Goal: Task Accomplishment & Management: Use online tool/utility

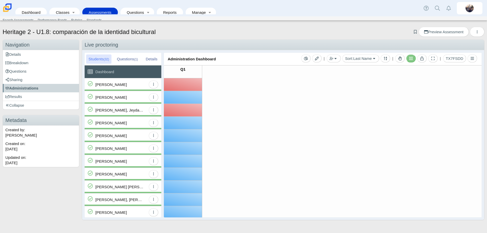
click at [125, 83] on div "[PERSON_NAME]" at bounding box center [110, 84] width 31 height 13
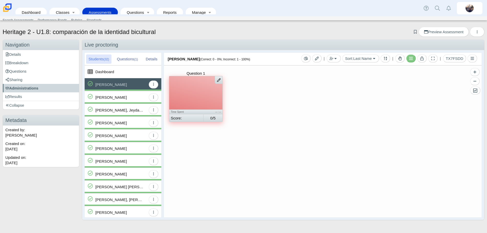
click at [199, 89] on div at bounding box center [195, 92] width 53 height 33
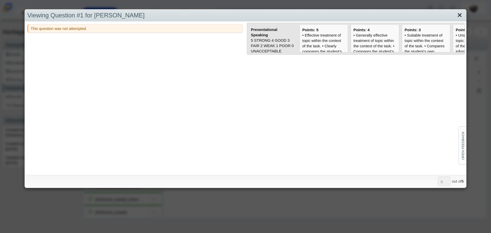
click at [315, 15] on link "Close" at bounding box center [460, 15] width 8 height 9
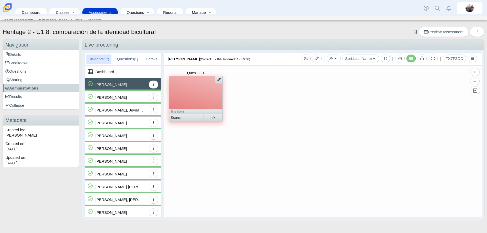
click at [116, 99] on div "[PERSON_NAME]" at bounding box center [110, 97] width 31 height 13
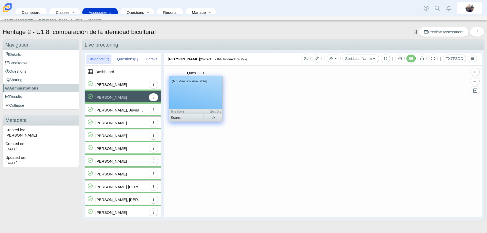
click at [196, 96] on div "(No Preview Available)" at bounding box center [195, 92] width 53 height 33
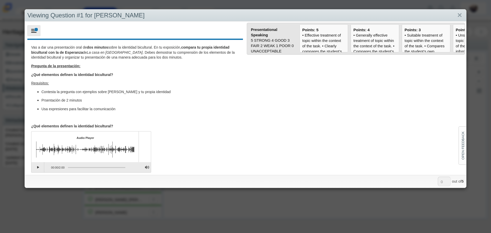
scroll to position [2, 0]
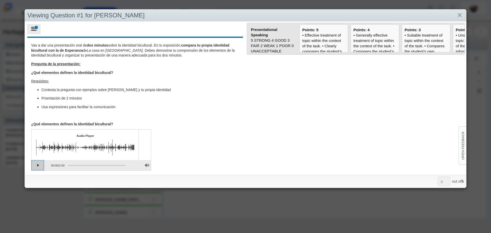
click at [37, 134] on button "Play" at bounding box center [37, 165] width 13 height 10
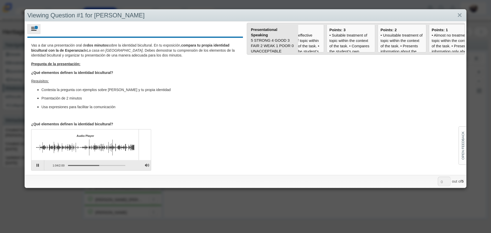
scroll to position [0, 78]
click at [315, 44] on div "• Suitable treatment of topic within the context of the task. • Compares the st…" at bounding box center [347, 134] width 43 height 204
click at [0, 0] on input "Points: 3" at bounding box center [0, 0] width 0 height 0
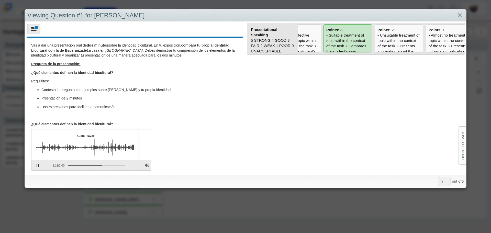
type input "3"
click at [315, 14] on link "Close" at bounding box center [460, 15] width 8 height 9
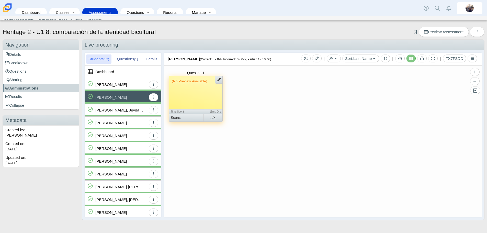
click at [135, 108] on div "[PERSON_NAME], Jeydalisse" at bounding box center [120, 110] width 51 height 13
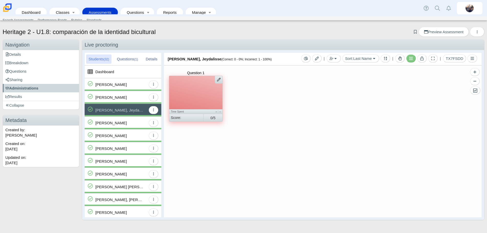
click at [194, 92] on div at bounding box center [195, 92] width 53 height 33
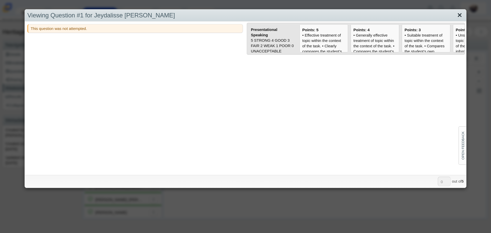
click at [315, 16] on link "Close" at bounding box center [460, 15] width 8 height 9
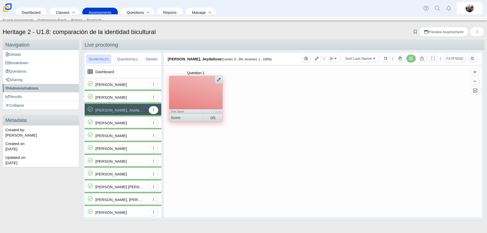
click at [119, 125] on div "[PERSON_NAME]" at bounding box center [110, 123] width 31 height 13
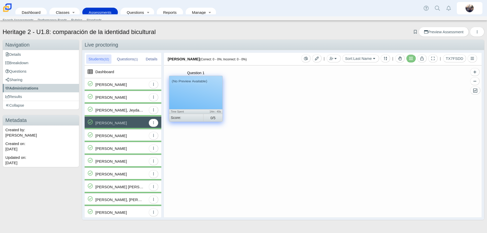
click at [196, 102] on div "(No Preview Available)" at bounding box center [195, 92] width 53 height 33
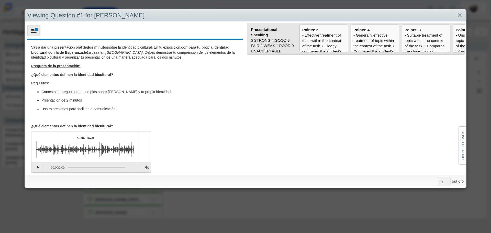
scroll to position [2, 0]
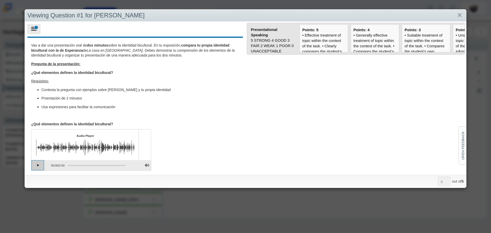
click at [39, 134] on button "Play" at bounding box center [37, 165] width 13 height 10
drag, startPoint x: 361, startPoint y: 41, endPoint x: 350, endPoint y: 46, distance: 12.0
click at [315, 44] on div "• Generally effective treatment of topic within the context of the task. • Comp…" at bounding box center [374, 142] width 43 height 220
click at [315, 114] on form "Presentational Speaking 5 STRONG 4 GOOD 3 FAIR 2 WEAK 1 POOR 0 UNACCEPTABLE" at bounding box center [355, 97] width 221 height 153
click at [315, 41] on div "• Generally effective treatment of topic within the context of the task. • Comp…" at bounding box center [374, 142] width 43 height 220
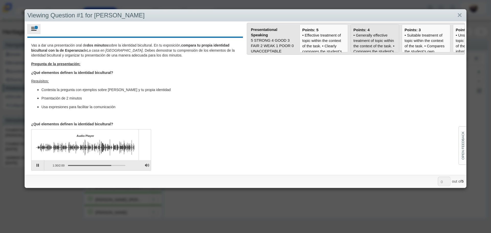
click at [0, 0] on input "Points: 4" at bounding box center [0, 0] width 0 height 0
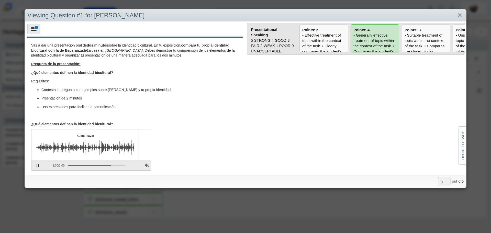
type input "4"
click at [315, 16] on link "Close" at bounding box center [460, 15] width 8 height 9
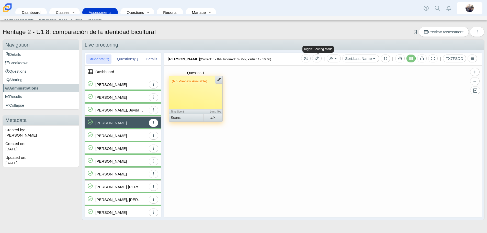
click at [117, 133] on div "[PERSON_NAME]" at bounding box center [110, 135] width 31 height 13
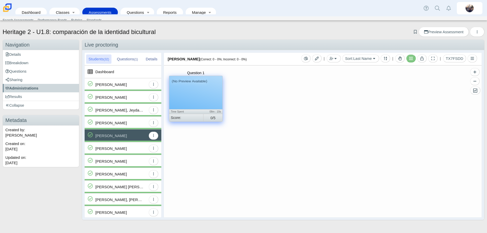
drag, startPoint x: 214, startPoint y: 104, endPoint x: 212, endPoint y: 98, distance: 6.0
click at [214, 104] on div "(No Preview Available)" at bounding box center [195, 92] width 53 height 33
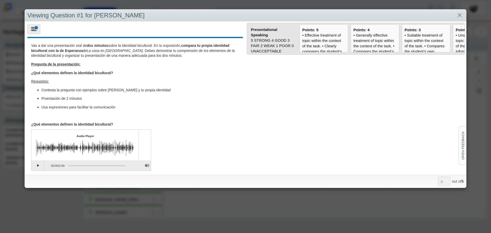
scroll to position [2, 0]
click at [40, 134] on button "Play" at bounding box center [37, 165] width 13 height 10
click at [315, 43] on div "• Generally effective treatment of topic within the context of the task. • Comp…" at bounding box center [374, 142] width 43 height 220
click at [0, 0] on input "Points: 4" at bounding box center [0, 0] width 0 height 0
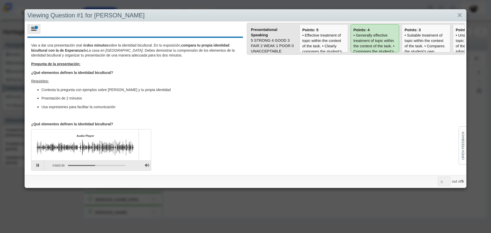
type input "4"
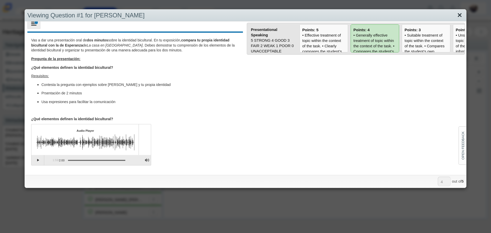
click at [315, 17] on link "Close" at bounding box center [460, 15] width 8 height 9
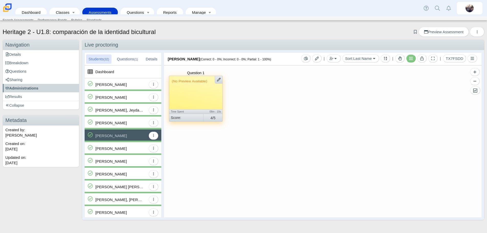
click at [120, 134] on div "[PERSON_NAME]" at bounding box center [120, 161] width 51 height 13
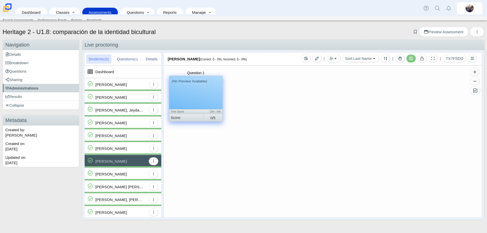
click at [200, 83] on div "(No Preview Available)" at bounding box center [190, 81] width 36 height 5
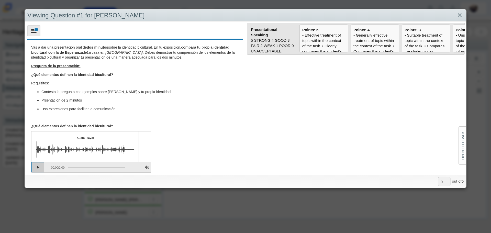
click at [39, 134] on button "Play" at bounding box center [37, 167] width 13 height 10
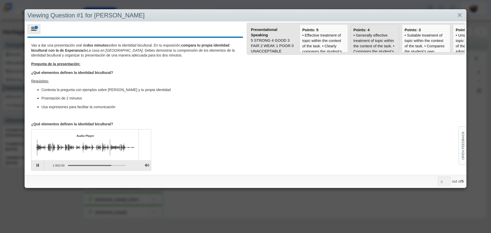
click at [315, 45] on div "• Generally effective treatment of topic within the context of the task. • Comp…" at bounding box center [374, 142] width 43 height 220
click at [0, 0] on input "Points: 4" at bounding box center [0, 0] width 0 height 0
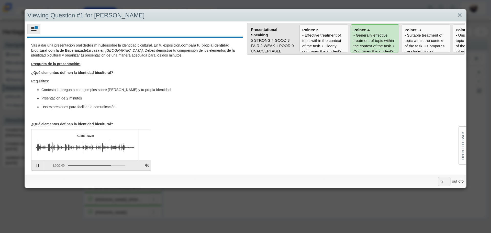
type input "4"
click at [315, 14] on link "Close" at bounding box center [460, 15] width 8 height 9
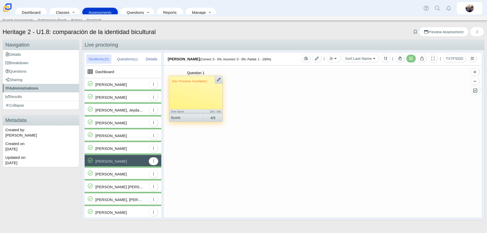
click at [102, 134] on div "[PERSON_NAME]" at bounding box center [110, 174] width 31 height 13
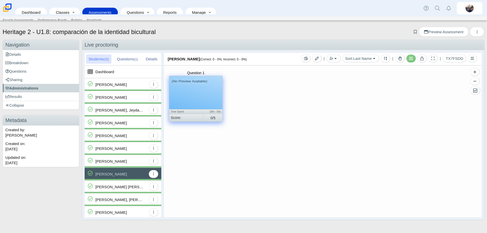
click at [204, 93] on div "(No Preview Available)" at bounding box center [195, 92] width 53 height 33
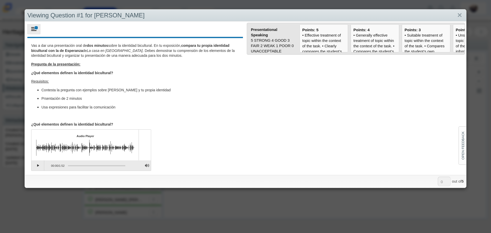
scroll to position [2, 0]
click at [36, 134] on button "Play" at bounding box center [37, 165] width 13 height 10
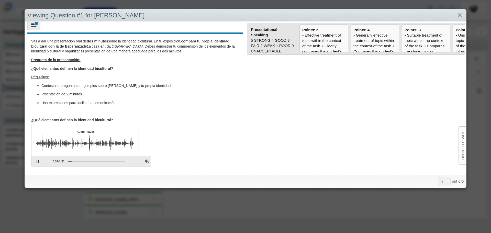
scroll to position [5, 0]
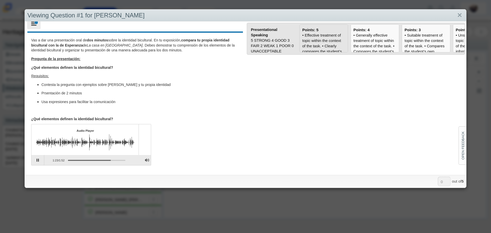
click at [314, 39] on div "• Effective treatment of topic within the context of the task. • Clearly compar…" at bounding box center [323, 139] width 43 height 215
click at [0, 0] on input "Points: 5" at bounding box center [0, 0] width 0 height 0
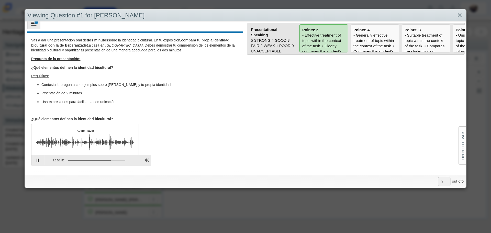
type input "5"
drag, startPoint x: 455, startPoint y: 16, endPoint x: 424, endPoint y: 23, distance: 32.3
click at [315, 16] on link "Close" at bounding box center [460, 15] width 8 height 9
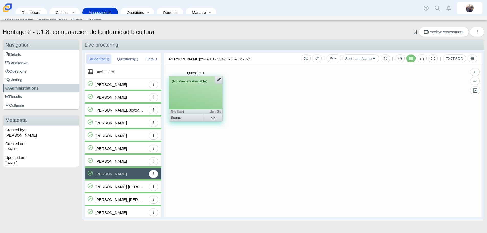
click at [128, 134] on div "[PERSON_NAME] [PERSON_NAME]" at bounding box center [119, 187] width 49 height 13
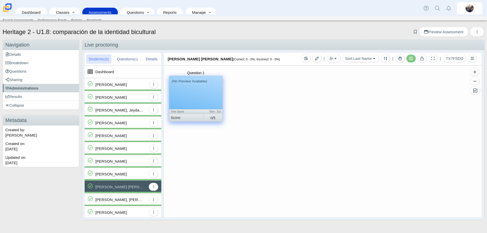
click at [194, 99] on div "(No Preview Available)" at bounding box center [195, 92] width 53 height 33
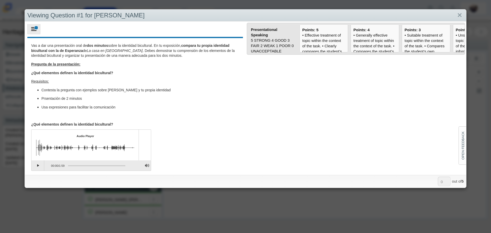
scroll to position [2, 0]
click at [33, 134] on button "Play" at bounding box center [37, 165] width 13 height 10
click at [315, 46] on div "• Suitable treatment of topic within the context of the task. • Compares the st…" at bounding box center [426, 134] width 43 height 204
click at [0, 0] on input "Points: 3" at bounding box center [0, 0] width 0 height 0
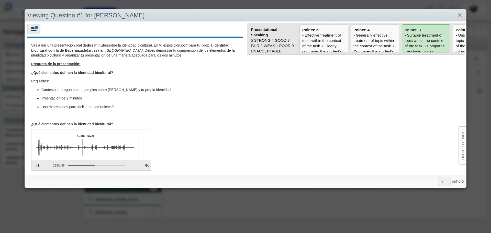
type input "3"
click at [315, 15] on link "Close" at bounding box center [460, 15] width 8 height 9
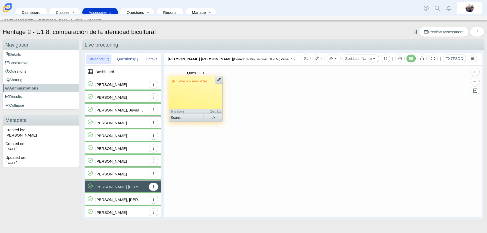
click at [126, 134] on div "[PERSON_NAME], [PERSON_NAME]" at bounding box center [119, 199] width 49 height 13
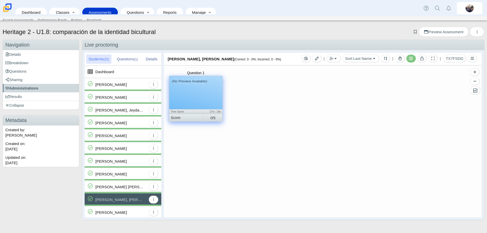
click at [197, 82] on small "(No Preview Available)" at bounding box center [190, 81] width 36 height 5
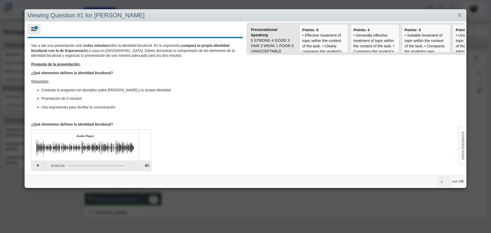
scroll to position [2, 0]
click at [35, 134] on button "Play" at bounding box center [37, 165] width 13 height 10
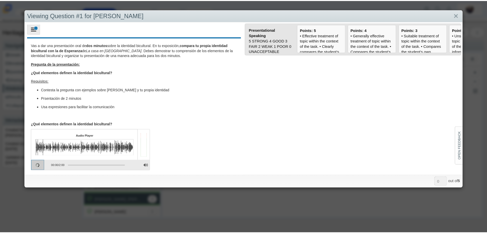
scroll to position [5, 0]
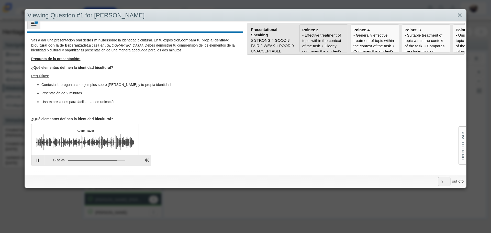
click at [315, 48] on div "• Effective treatment of topic within the context of the task. • Clearly compar…" at bounding box center [323, 139] width 43 height 215
click at [0, 0] on input "Points: 5" at bounding box center [0, 0] width 0 height 0
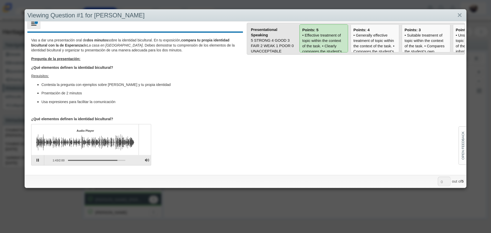
type input "5"
click at [315, 14] on link "Close" at bounding box center [460, 15] width 8 height 9
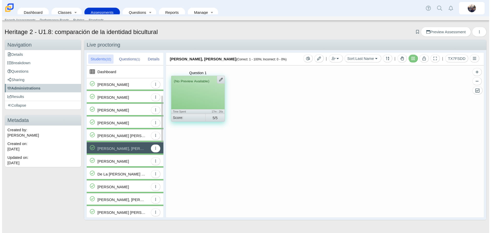
scroll to position [77, 0]
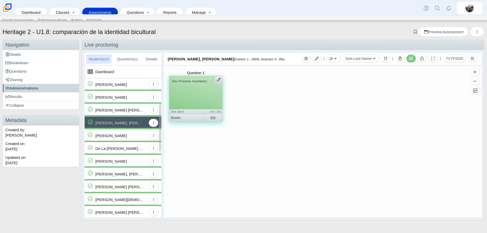
click at [126, 134] on div "[PERSON_NAME]" at bounding box center [120, 135] width 51 height 13
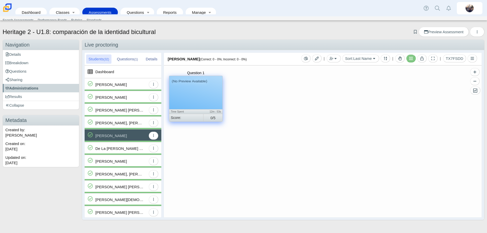
click at [191, 95] on div "(No Preview Available)" at bounding box center [195, 92] width 53 height 33
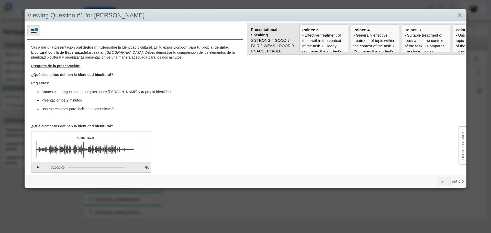
scroll to position [2, 0]
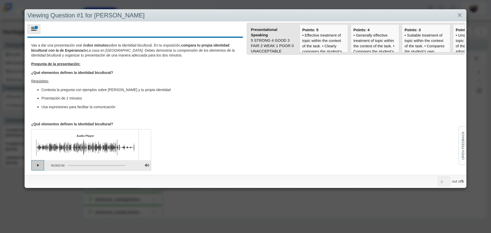
click at [40, 134] on button "Play" at bounding box center [37, 165] width 13 height 10
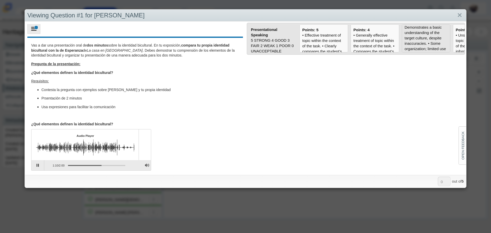
scroll to position [51, 0]
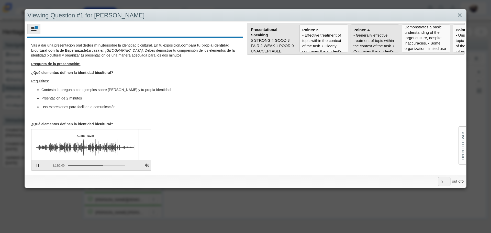
click at [315, 38] on div "• Generally effective treatment of topic within the context of the task. • Comp…" at bounding box center [374, 142] width 43 height 220
click at [0, 0] on input "Points: 4" at bounding box center [0, 0] width 0 height 0
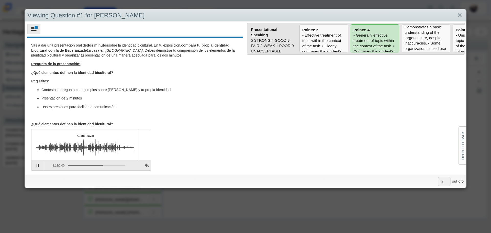
type input "4"
click at [315, 14] on link "Close" at bounding box center [460, 15] width 8 height 9
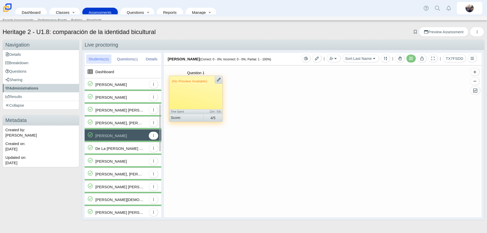
click at [131, 134] on div "De La [PERSON_NAME] [PERSON_NAME]" at bounding box center [119, 148] width 49 height 13
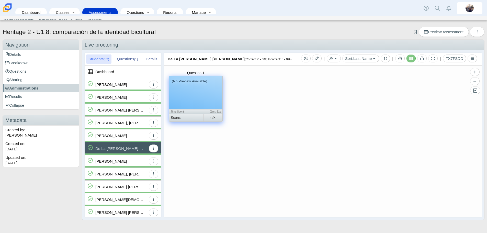
click at [211, 89] on div "(No Preview Available)" at bounding box center [195, 92] width 53 height 33
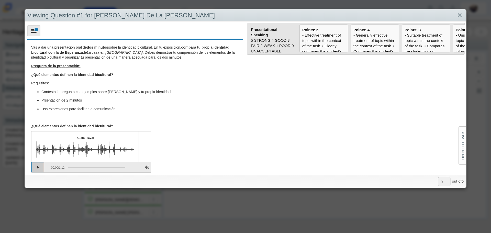
click at [34, 134] on button "Play" at bounding box center [37, 167] width 13 height 10
click at [315, 37] on div "• Suitable treatment of topic within the context of the task. • Compares the st…" at bounding box center [426, 134] width 43 height 204
click at [0, 0] on input "Points: 3" at bounding box center [0, 0] width 0 height 0
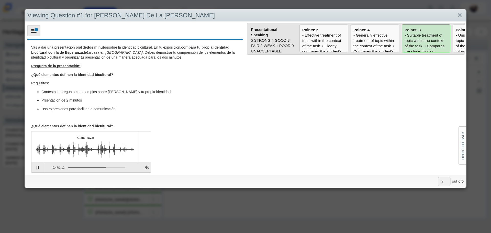
type input "3"
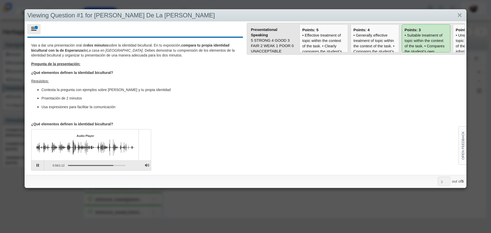
scroll to position [5, 0]
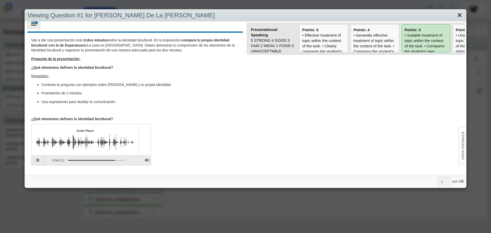
click at [315, 14] on link "Close" at bounding box center [460, 15] width 8 height 9
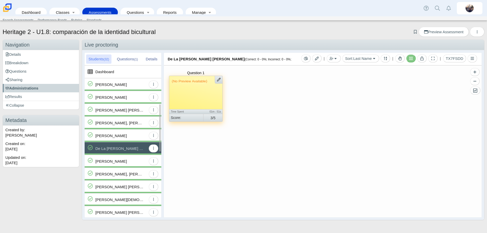
click at [130, 134] on div "[PERSON_NAME]" at bounding box center [120, 161] width 51 height 13
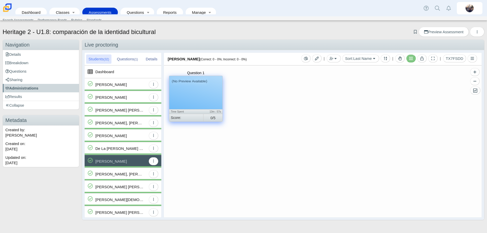
click at [188, 88] on div "(No Preview Available)" at bounding box center [195, 92] width 53 height 33
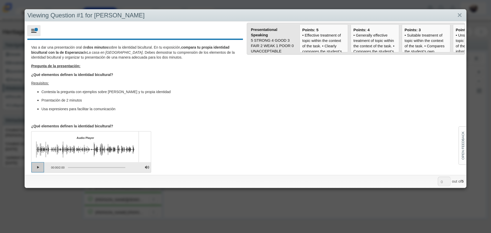
click at [39, 134] on button "Play" at bounding box center [37, 167] width 13 height 10
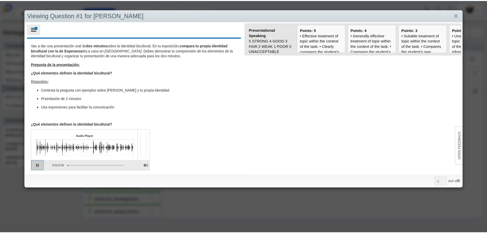
scroll to position [2, 0]
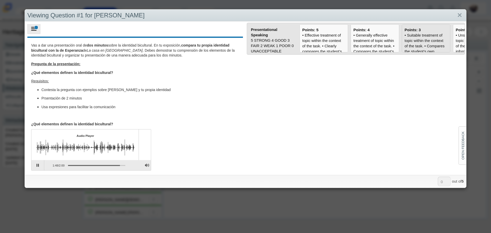
click at [315, 48] on div "• Suitable treatment of topic within the context of the task. • Compares the st…" at bounding box center [426, 134] width 43 height 204
click at [0, 0] on input "Points: 3" at bounding box center [0, 0] width 0 height 0
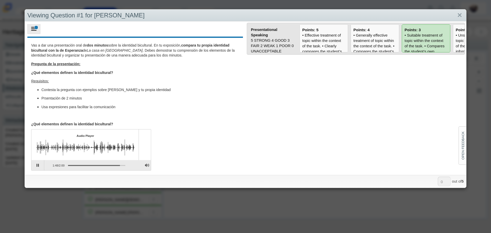
type input "3"
click at [315, 13] on link "Close" at bounding box center [460, 15] width 8 height 9
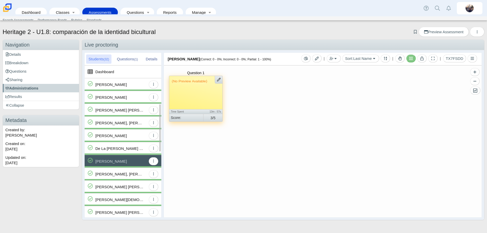
click at [129, 134] on div "[PERSON_NAME], [PERSON_NAME]" at bounding box center [119, 174] width 49 height 13
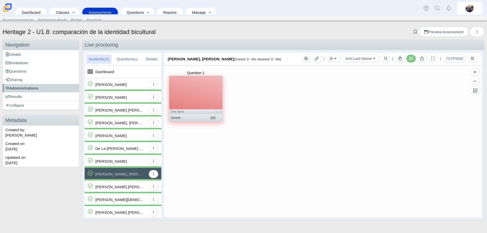
click at [194, 95] on div at bounding box center [195, 92] width 53 height 33
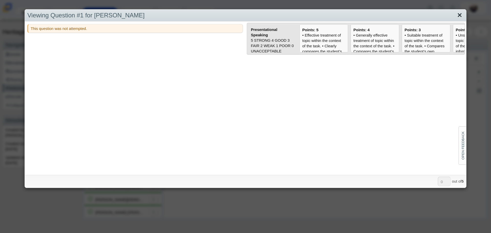
click at [315, 15] on link "Close" at bounding box center [460, 15] width 8 height 9
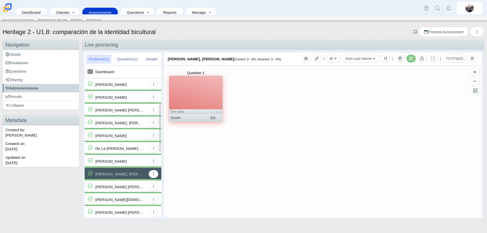
click at [129, 134] on div "[PERSON_NAME] [PERSON_NAME]" at bounding box center [119, 187] width 49 height 13
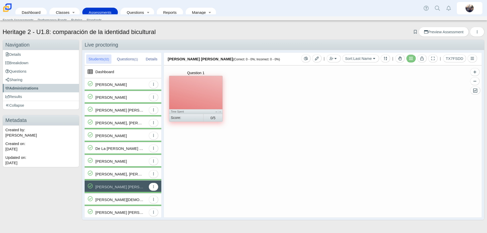
click at [194, 88] on div at bounding box center [195, 92] width 53 height 33
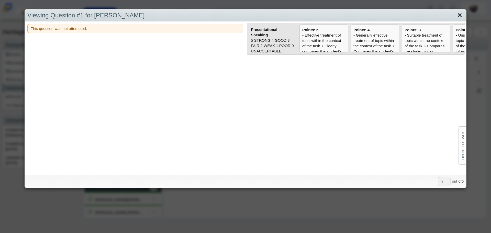
click at [315, 13] on link "Close" at bounding box center [460, 15] width 8 height 9
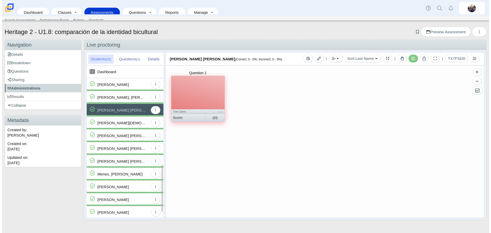
scroll to position [128, 0]
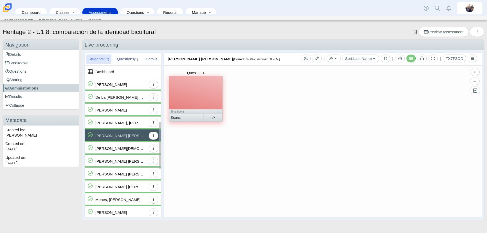
click at [121, 134] on div "[PERSON_NAME][DEMOGRAPHIC_DATA]" at bounding box center [120, 148] width 51 height 13
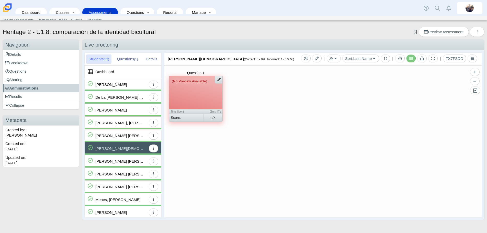
click at [194, 97] on div "(No Preview Available)" at bounding box center [195, 92] width 53 height 33
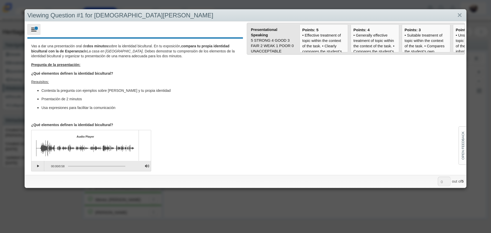
scroll to position [2, 0]
click at [38, 134] on button "Play" at bounding box center [37, 165] width 13 height 10
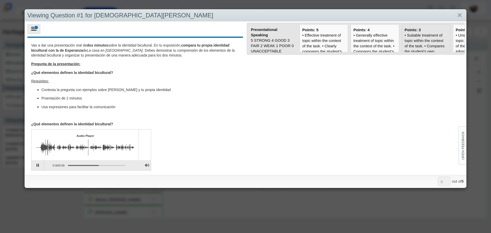
click at [315, 39] on div "• Suitable treatment of topic within the context of the task. • Compares the st…" at bounding box center [426, 134] width 43 height 204
click at [0, 0] on input "Points: 3" at bounding box center [0, 0] width 0 height 0
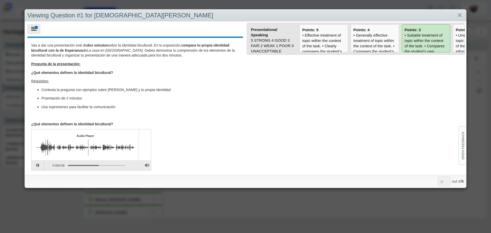
type input "3"
click at [315, 16] on link "Close" at bounding box center [460, 15] width 8 height 9
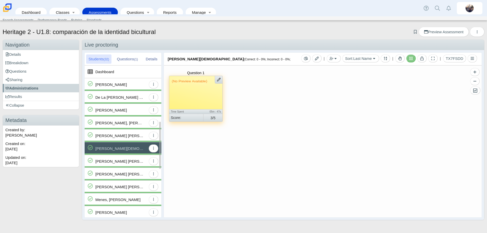
click at [135, 134] on div "[PERSON_NAME] [PERSON_NAME]" at bounding box center [120, 161] width 51 height 13
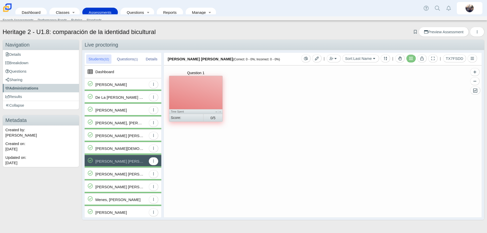
click at [216, 91] on div at bounding box center [195, 92] width 53 height 33
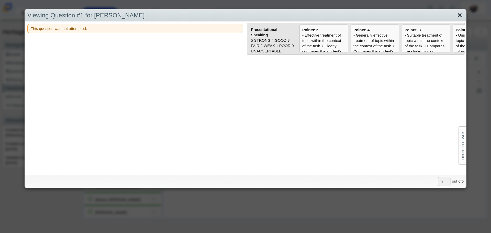
click at [315, 15] on link "Close" at bounding box center [460, 15] width 8 height 9
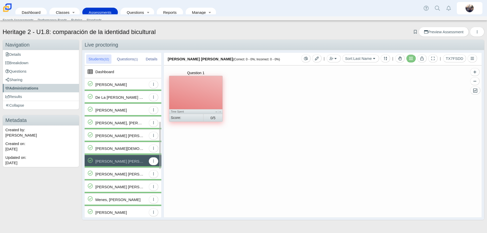
click at [126, 134] on div "[PERSON_NAME] [PERSON_NAME]" at bounding box center [119, 174] width 49 height 13
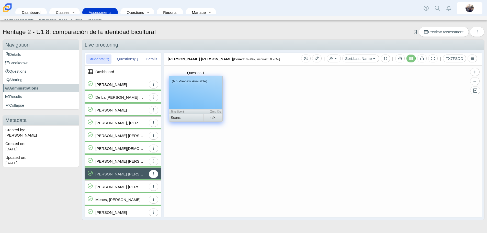
click at [197, 87] on div "(No Preview Available)" at bounding box center [195, 92] width 53 height 33
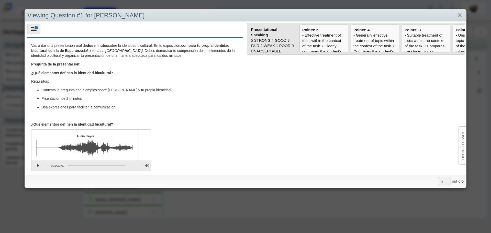
scroll to position [2, 0]
click at [35, 134] on button "Play" at bounding box center [37, 165] width 13 height 10
click at [315, 15] on link "Close" at bounding box center [460, 15] width 8 height 9
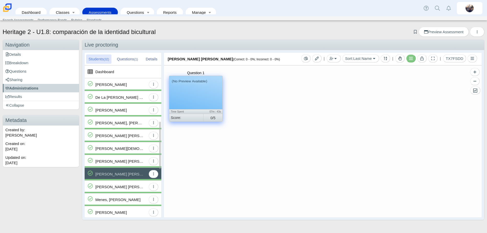
click at [124, 134] on div "[PERSON_NAME] [PERSON_NAME]" at bounding box center [119, 187] width 49 height 13
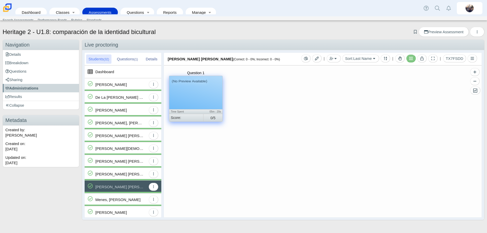
click at [213, 91] on div "(No Preview Available)" at bounding box center [195, 92] width 53 height 33
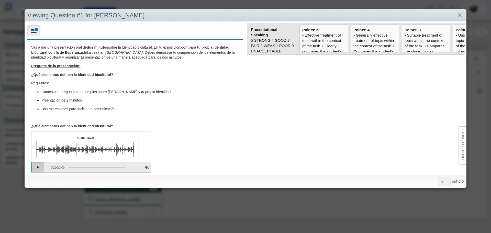
click at [38, 134] on button "Play" at bounding box center [37, 167] width 13 height 10
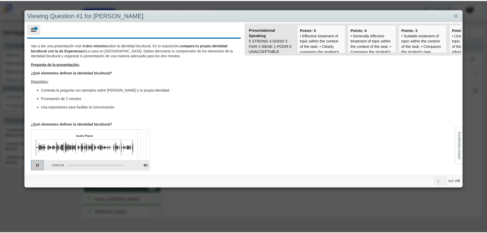
scroll to position [2, 0]
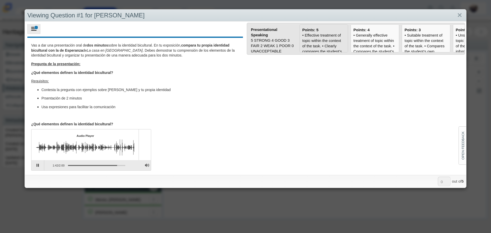
click at [315, 39] on div "• Effective treatment of topic within the context of the task. • Clearly compar…" at bounding box center [323, 139] width 43 height 215
click at [0, 0] on input "Points: 5" at bounding box center [0, 0] width 0 height 0
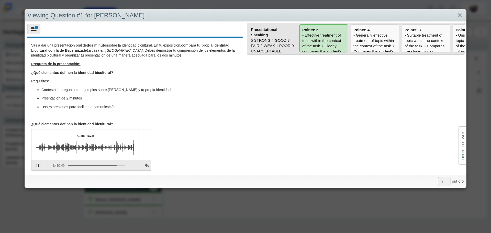
type input "5"
click at [315, 16] on link "Close" at bounding box center [460, 15] width 8 height 9
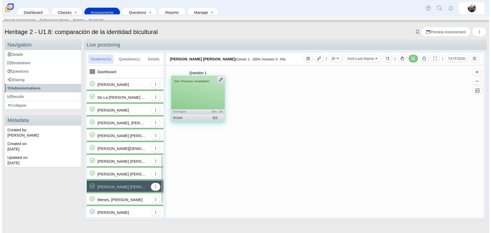
scroll to position [205, 0]
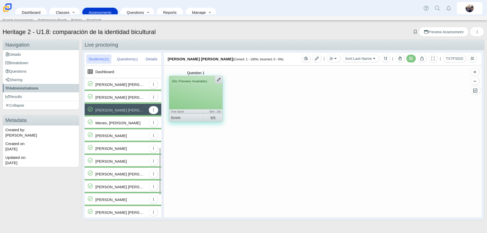
click at [111, 123] on div "Menes, [PERSON_NAME]" at bounding box center [117, 123] width 45 height 13
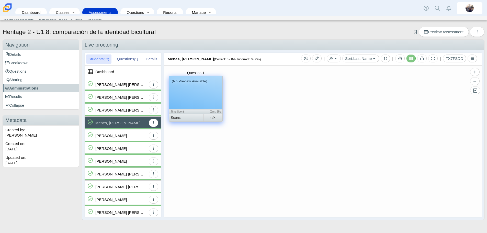
click at [208, 88] on div "(No Preview Available)" at bounding box center [195, 92] width 53 height 33
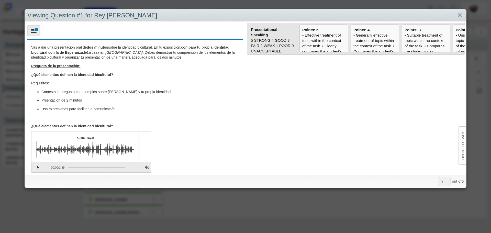
scroll to position [2, 0]
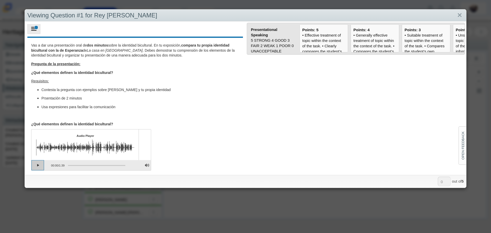
click at [37, 134] on button "Play" at bounding box center [37, 165] width 13 height 10
click at [315, 43] on div "• Generally effective treatment of topic within the context of the task. • Comp…" at bounding box center [374, 142] width 43 height 220
click at [0, 0] on input "Points: 4" at bounding box center [0, 0] width 0 height 0
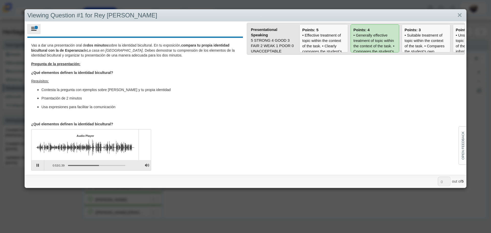
type input "4"
click at [315, 14] on link "Close" at bounding box center [460, 15] width 8 height 9
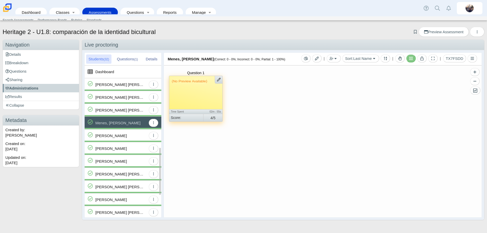
click at [122, 134] on div "[PERSON_NAME]" at bounding box center [120, 135] width 51 height 13
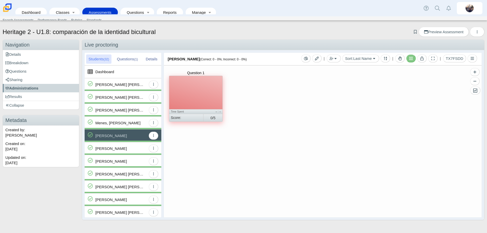
click at [192, 99] on div at bounding box center [195, 92] width 53 height 33
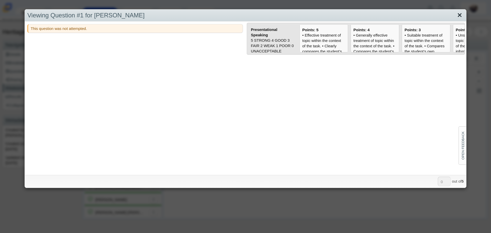
click at [315, 15] on link "Close" at bounding box center [460, 15] width 8 height 9
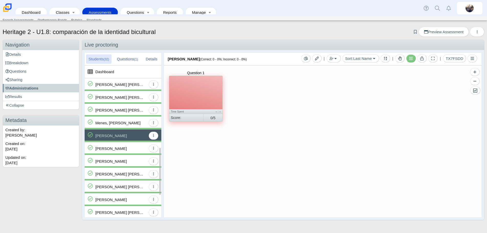
click at [119, 134] on div "[PERSON_NAME]" at bounding box center [110, 148] width 31 height 13
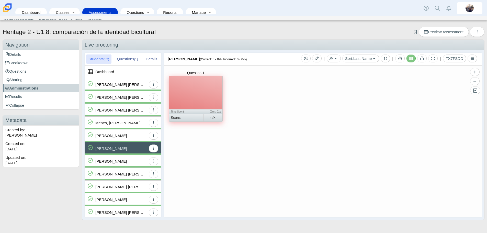
click at [185, 93] on div at bounding box center [195, 92] width 53 height 33
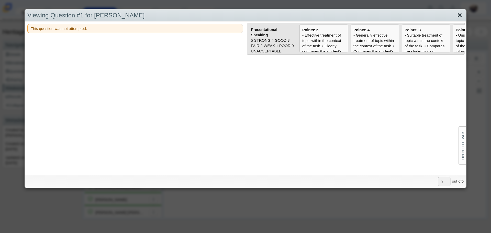
click at [315, 17] on link "Close" at bounding box center [460, 15] width 8 height 9
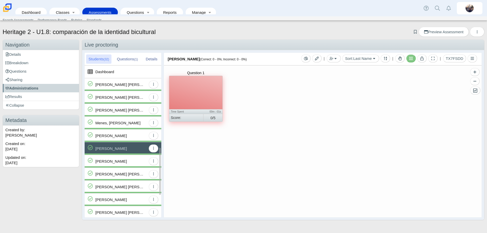
click at [117, 134] on div "[PERSON_NAME]" at bounding box center [110, 161] width 31 height 13
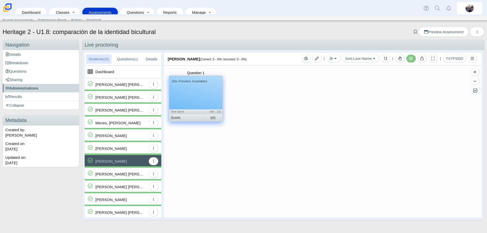
click at [214, 94] on div "(No Preview Available)" at bounding box center [195, 92] width 53 height 33
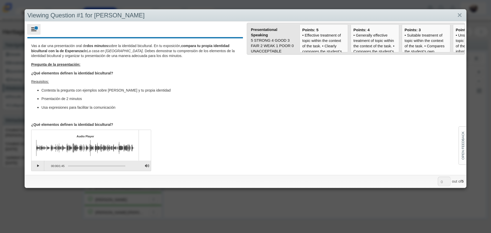
scroll to position [2, 0]
click at [33, 134] on button "Play" at bounding box center [37, 165] width 13 height 10
click at [315, 48] on div "• Effective treatment of topic within the context of the task. • Clearly compar…" at bounding box center [323, 139] width 43 height 215
click at [0, 0] on input "Points: 5" at bounding box center [0, 0] width 0 height 0
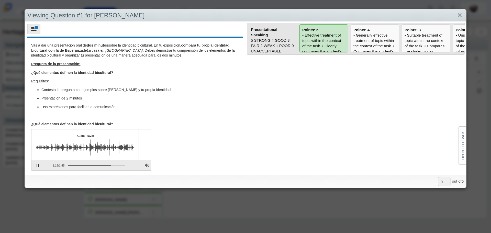
type input "5"
click at [315, 16] on link "Close" at bounding box center [460, 15] width 8 height 9
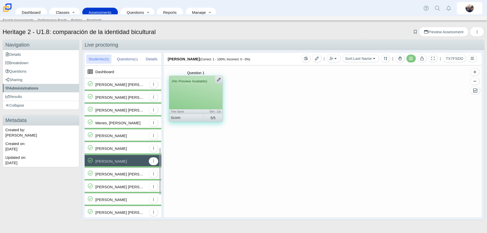
click at [131, 134] on div "[PERSON_NAME] [PERSON_NAME][DEMOGRAPHIC_DATA]" at bounding box center [119, 174] width 49 height 13
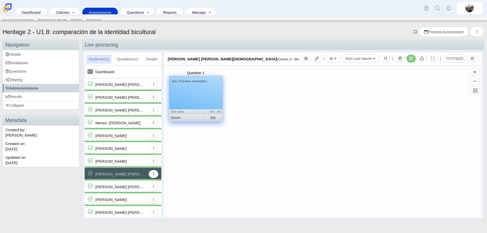
click at [195, 104] on div "(No Preview Available)" at bounding box center [195, 92] width 53 height 33
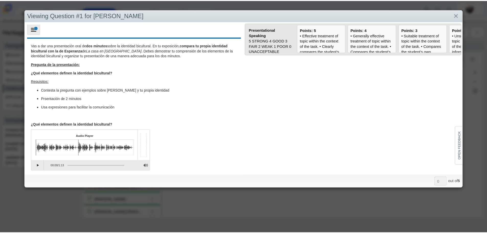
scroll to position [2, 0]
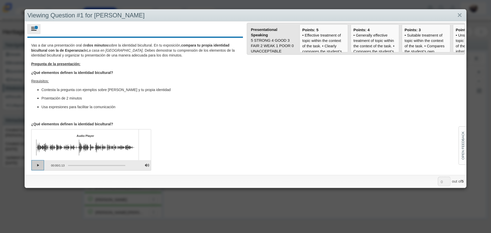
click at [37, 134] on button "Play" at bounding box center [37, 165] width 13 height 10
click at [315, 43] on div "• Effective treatment of topic within the context of the task. • Clearly compar…" at bounding box center [323, 139] width 43 height 215
click at [0, 0] on input "Points: 5" at bounding box center [0, 0] width 0 height 0
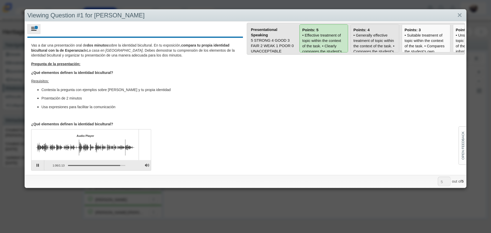
click at [315, 41] on div "• Generally effective treatment of topic within the context of the task. • Comp…" at bounding box center [374, 142] width 43 height 220
click at [0, 0] on input "Points: 4" at bounding box center [0, 0] width 0 height 0
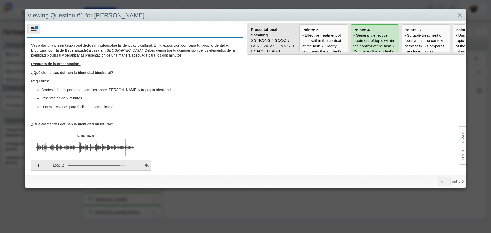
type input "4"
click at [315, 15] on link "Close" at bounding box center [460, 15] width 8 height 9
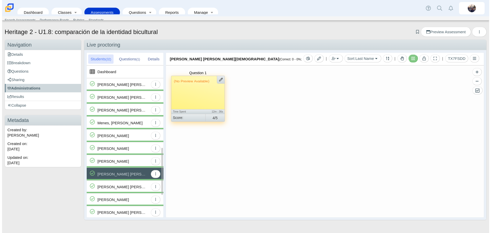
scroll to position [270, 0]
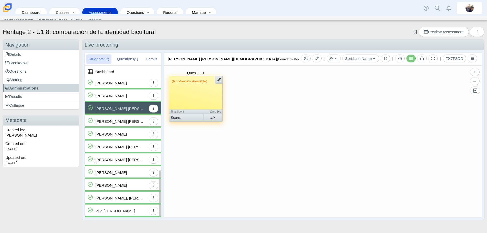
click at [120, 124] on div "[PERSON_NAME] [PERSON_NAME]" at bounding box center [119, 121] width 49 height 13
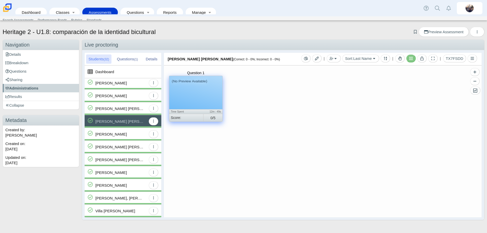
click at [201, 96] on div "(No Preview Available)" at bounding box center [195, 92] width 53 height 33
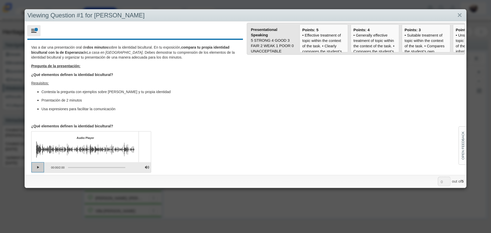
click at [39, 134] on button "Play" at bounding box center [37, 167] width 13 height 10
click at [315, 45] on div "• Effective treatment of topic within the context of the task. • Clearly compar…" at bounding box center [323, 139] width 43 height 215
click at [0, 0] on input "Points: 5" at bounding box center [0, 0] width 0 height 0
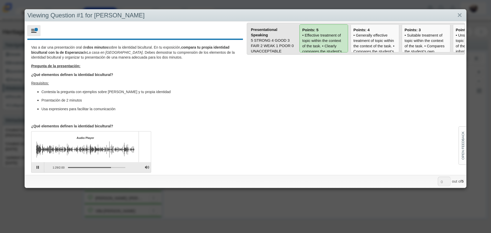
type input "5"
click at [315, 16] on link "Close" at bounding box center [460, 15] width 8 height 9
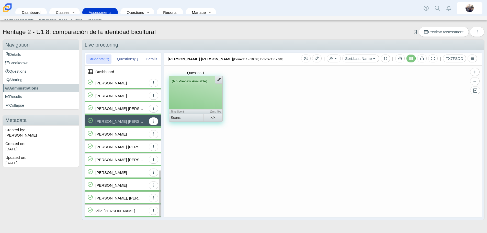
click at [122, 132] on div "[PERSON_NAME]" at bounding box center [120, 134] width 51 height 13
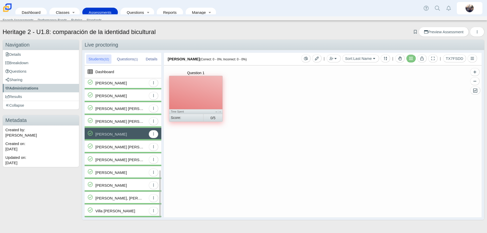
click at [126, 134] on div "[PERSON_NAME] [PERSON_NAME]" at bounding box center [119, 147] width 49 height 13
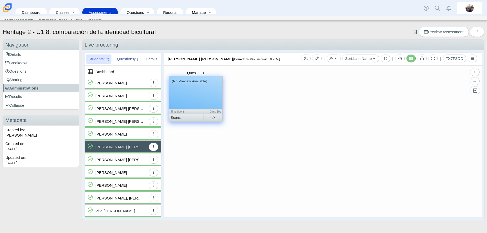
click at [213, 97] on div "(No Preview Available)" at bounding box center [195, 92] width 53 height 33
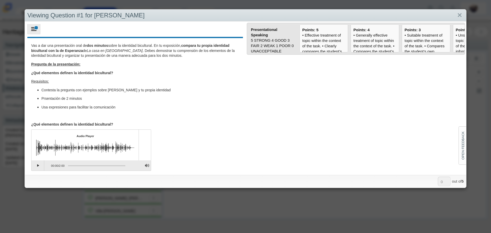
scroll to position [2, 0]
click at [35, 134] on button "Play" at bounding box center [37, 165] width 13 height 10
click at [315, 36] on div "• Effective treatment of topic within the context of the task. • Clearly compar…" at bounding box center [323, 139] width 43 height 215
click at [0, 0] on input "Points: 5" at bounding box center [0, 0] width 0 height 0
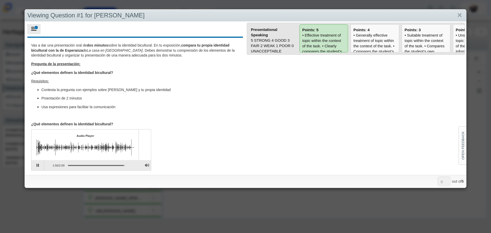
type input "5"
click at [315, 15] on link "Close" at bounding box center [460, 15] width 8 height 9
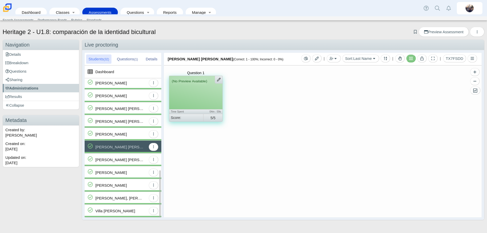
click at [128, 134] on div "[PERSON_NAME] [PERSON_NAME]" at bounding box center [119, 159] width 49 height 13
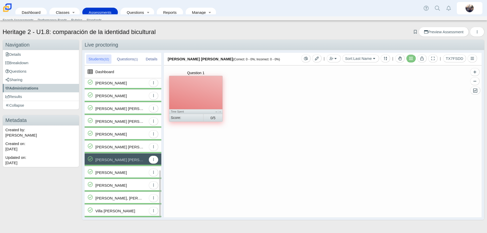
click at [124, 134] on div "[PERSON_NAME]" at bounding box center [120, 172] width 51 height 13
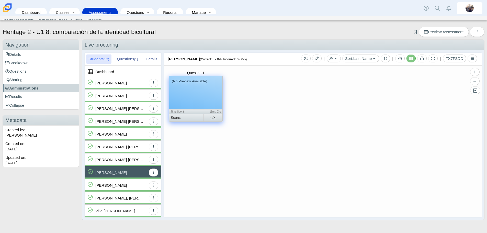
click at [191, 84] on div "(No Preview Available)" at bounding box center [195, 92] width 53 height 33
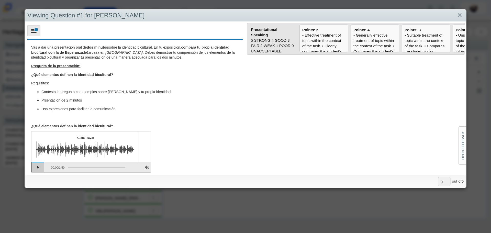
click at [39, 134] on button "Play" at bounding box center [37, 167] width 13 height 10
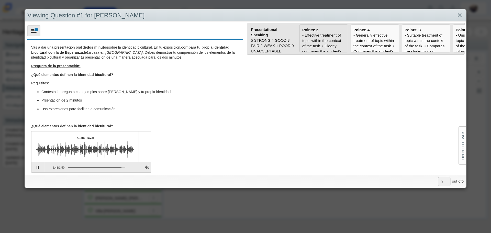
click at [315, 50] on div "• Effective treatment of topic within the context of the task. • Clearly compar…" at bounding box center [323, 139] width 43 height 215
click at [0, 0] on input "Points: 5" at bounding box center [0, 0] width 0 height 0
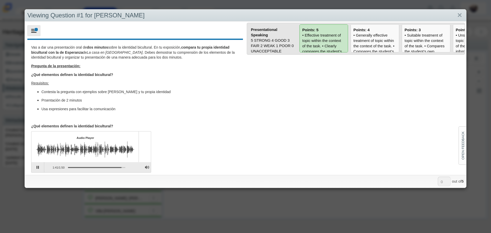
type input "5"
click at [315, 15] on link "Close" at bounding box center [460, 15] width 8 height 9
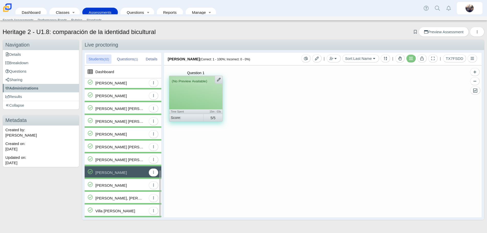
click at [129, 134] on div "[PERSON_NAME]" at bounding box center [120, 185] width 51 height 13
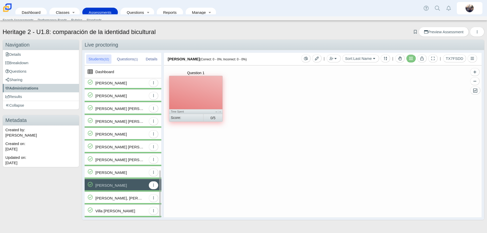
click at [125, 134] on div "[PERSON_NAME], [PERSON_NAME]" at bounding box center [119, 198] width 49 height 13
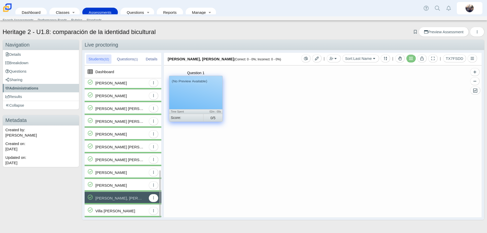
click at [114, 134] on div "Villa [PERSON_NAME]" at bounding box center [115, 211] width 40 height 13
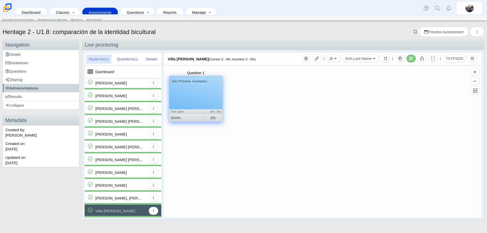
click at [209, 86] on div "(No Preview Available)" at bounding box center [195, 92] width 53 height 33
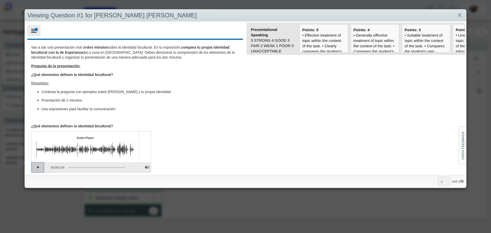
click at [37, 134] on button "Play" at bounding box center [37, 167] width 13 height 10
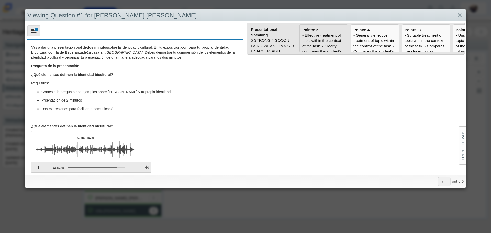
click at [315, 40] on div "• Effective treatment of topic within the context of the task. • Clearly compar…" at bounding box center [323, 139] width 43 height 215
click at [0, 0] on input "Points: 5" at bounding box center [0, 0] width 0 height 0
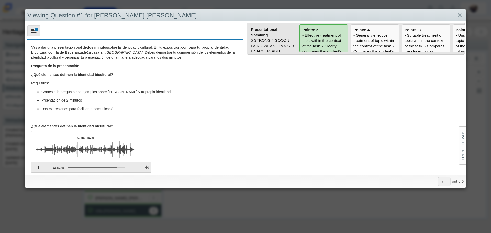
type input "5"
click at [315, 15] on link "Close" at bounding box center [460, 15] width 8 height 9
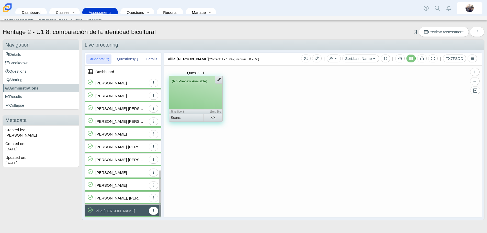
click at [111, 134] on div "[PERSON_NAME], [PERSON_NAME]" at bounding box center [119, 198] width 49 height 13
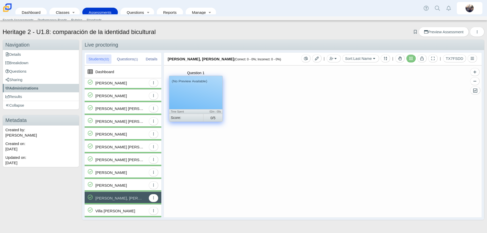
click at [196, 88] on div "(No Preview Available)" at bounding box center [195, 92] width 53 height 33
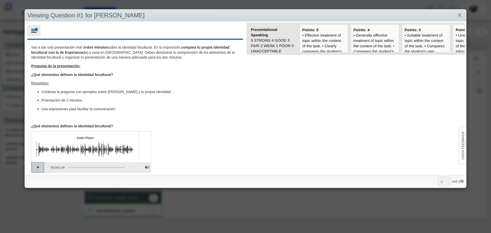
click at [36, 134] on button "Play" at bounding box center [37, 167] width 13 height 10
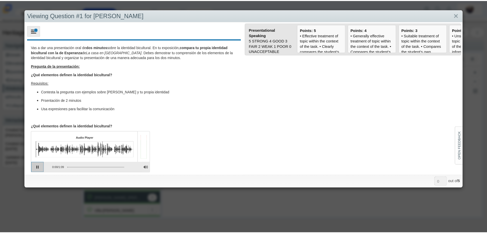
scroll to position [2, 0]
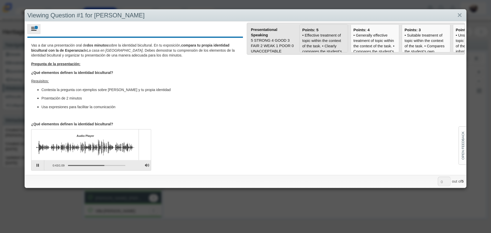
click at [315, 44] on div "• Effective treatment of topic within the context of the task. • Clearly compar…" at bounding box center [323, 139] width 43 height 215
click at [0, 0] on input "Points: 5" at bounding box center [0, 0] width 0 height 0
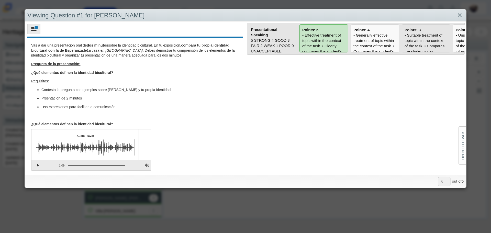
click at [315, 43] on div "• Suitable treatment of topic within the context of the task. • Compares the st…" at bounding box center [426, 134] width 43 height 204
click at [0, 0] on input "Points: 3" at bounding box center [0, 0] width 0 height 0
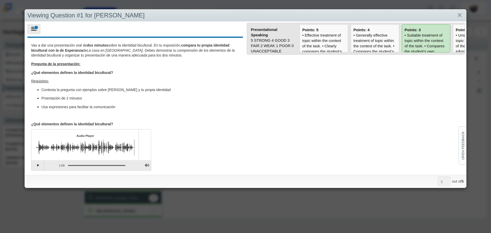
type input "3"
click at [315, 16] on link "Close" at bounding box center [460, 15] width 8 height 9
